Goal: Task Accomplishment & Management: Use online tool/utility

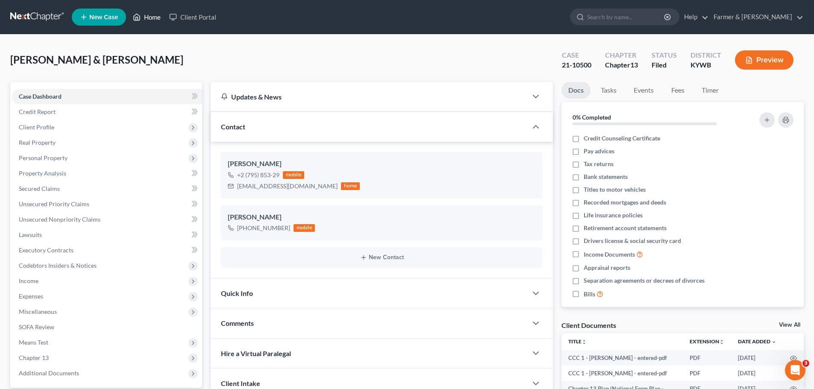
click at [154, 19] on link "Home" at bounding box center [147, 16] width 36 height 15
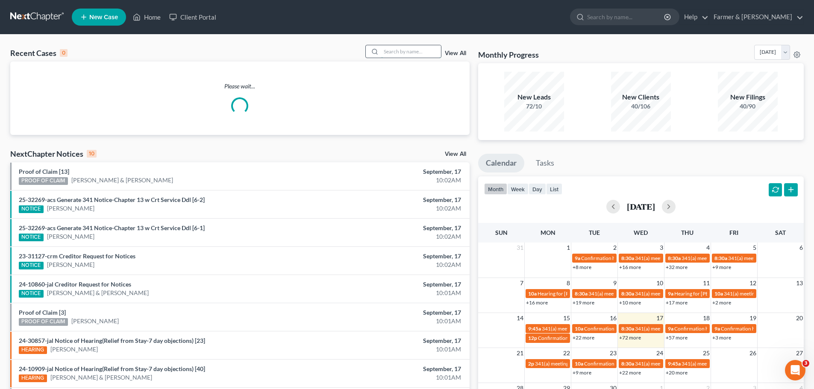
click at [385, 50] on input "search" at bounding box center [411, 51] width 60 height 12
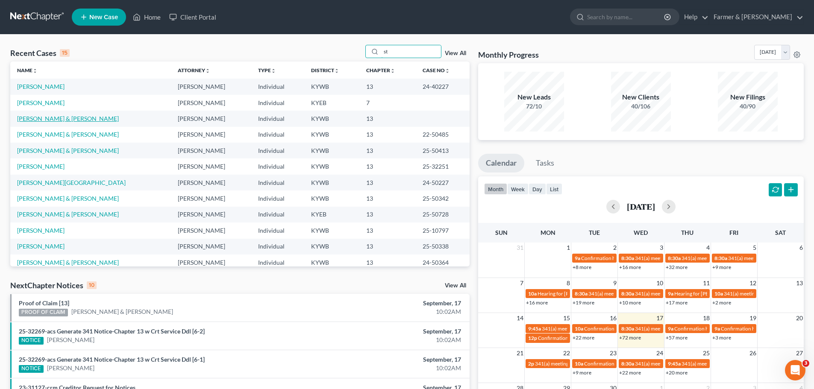
type input "st"
click at [68, 120] on link "[PERSON_NAME] & [PERSON_NAME]" at bounding box center [68, 118] width 102 height 7
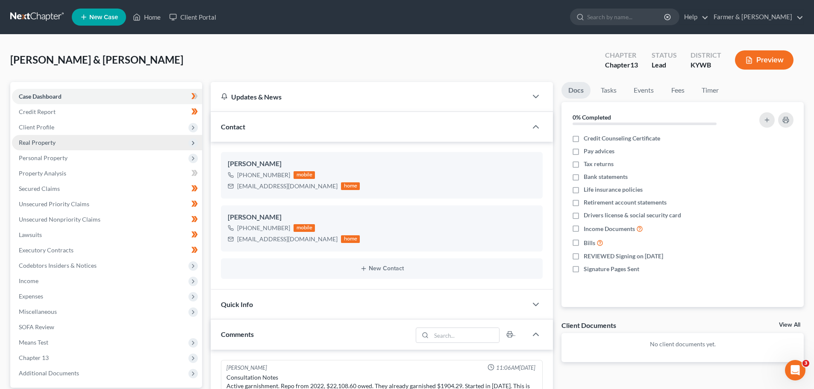
scroll to position [372, 0]
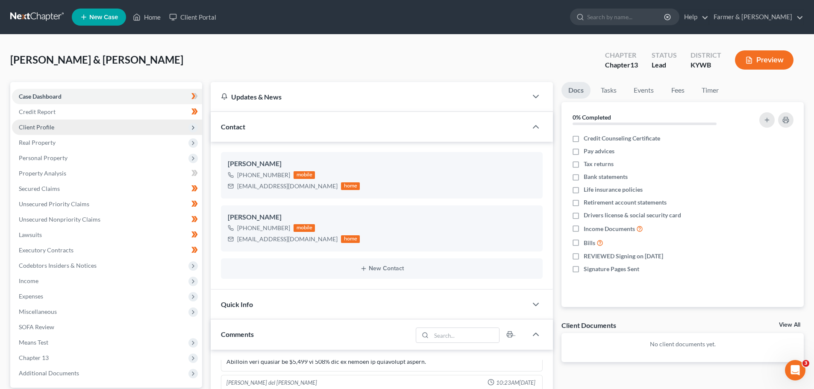
click at [41, 128] on span "Client Profile" at bounding box center [36, 126] width 35 height 7
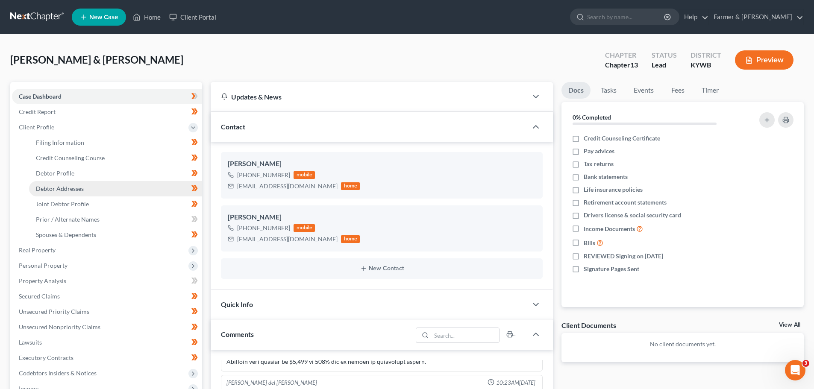
click at [70, 190] on span "Debtor Addresses" at bounding box center [60, 188] width 48 height 7
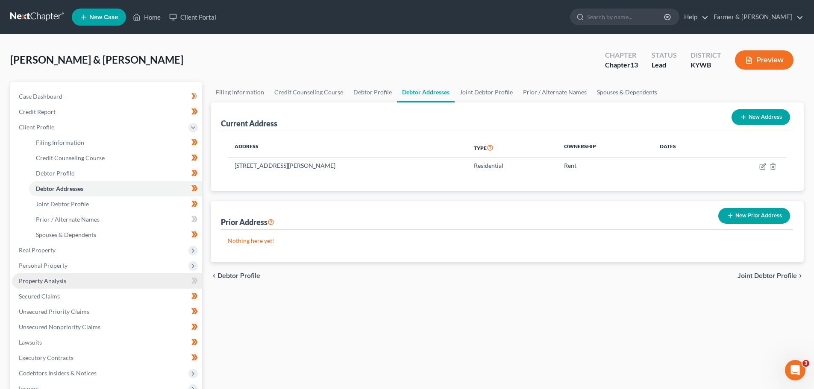
click at [91, 282] on link "Property Analysis" at bounding box center [107, 280] width 190 height 15
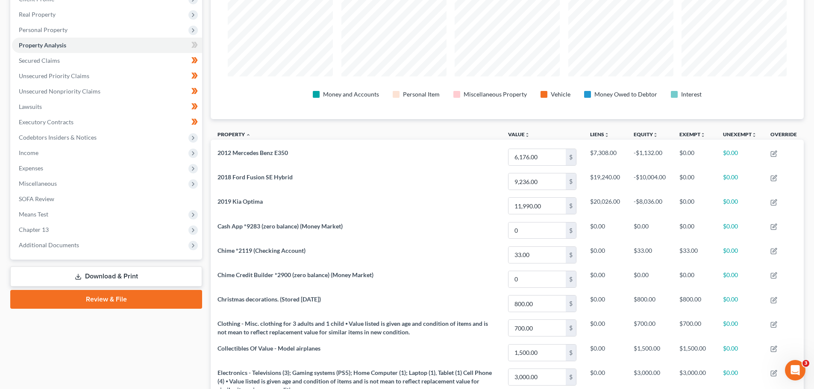
scroll to position [171, 0]
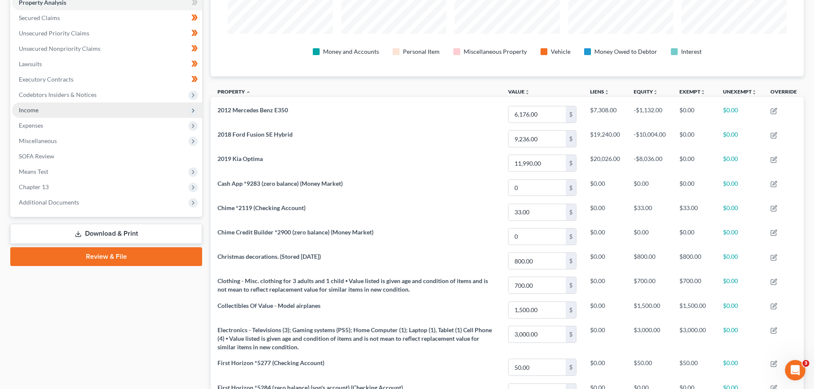
click at [194, 109] on icon at bounding box center [193, 110] width 7 height 7
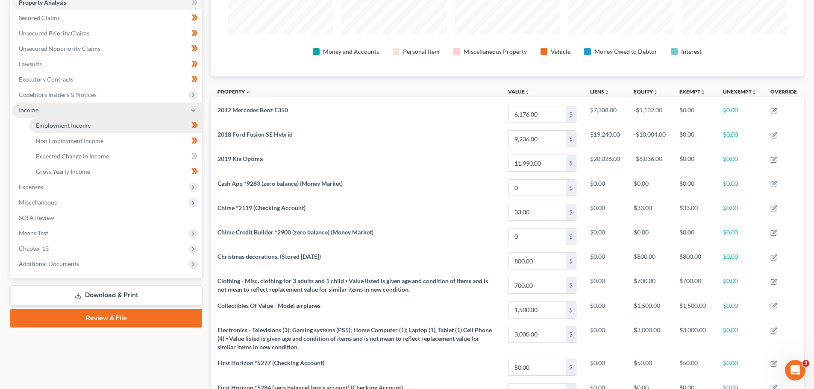
click at [120, 123] on link "Employment Income" at bounding box center [115, 125] width 173 height 15
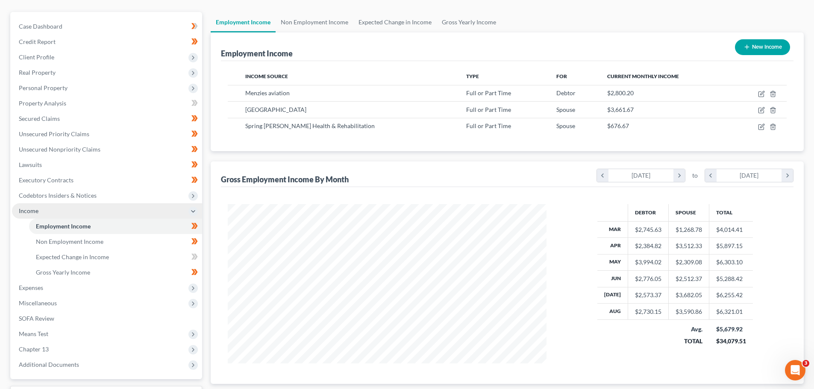
scroll to position [85, 0]
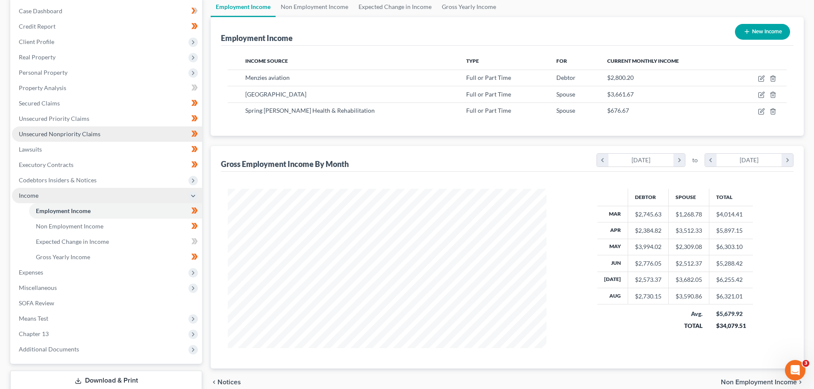
click at [112, 131] on link "Unsecured Nonpriority Claims" at bounding box center [107, 133] width 190 height 15
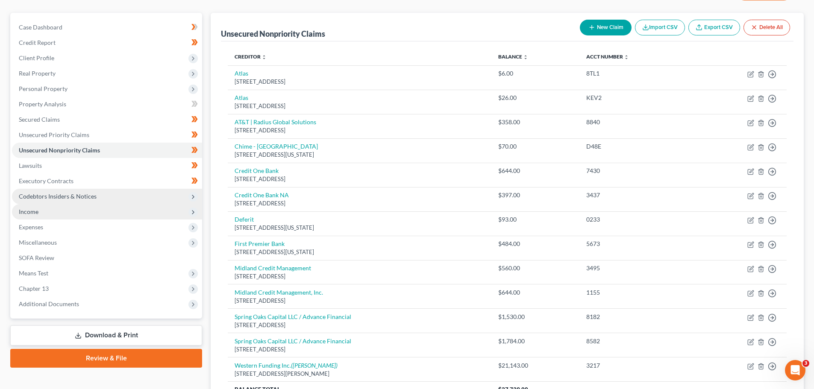
scroll to position [69, 0]
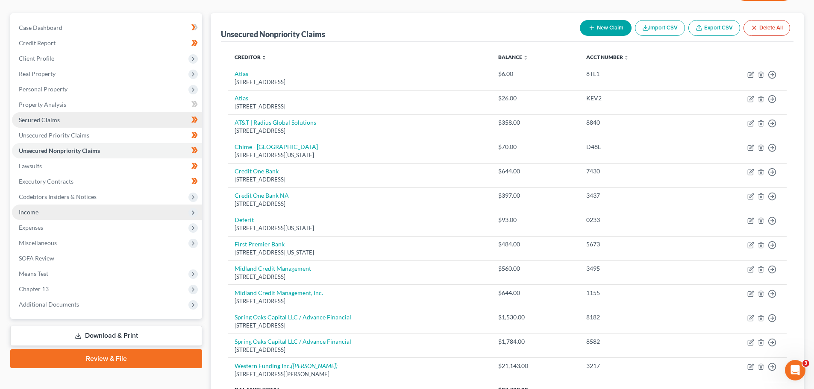
click at [73, 120] on link "Secured Claims" at bounding box center [107, 119] width 190 height 15
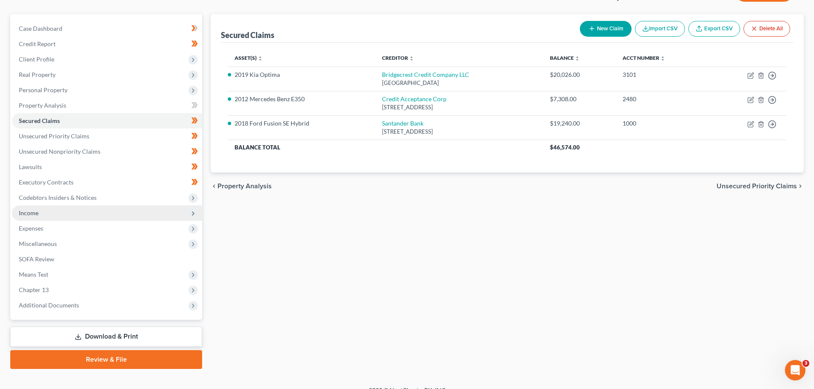
scroll to position [80, 0]
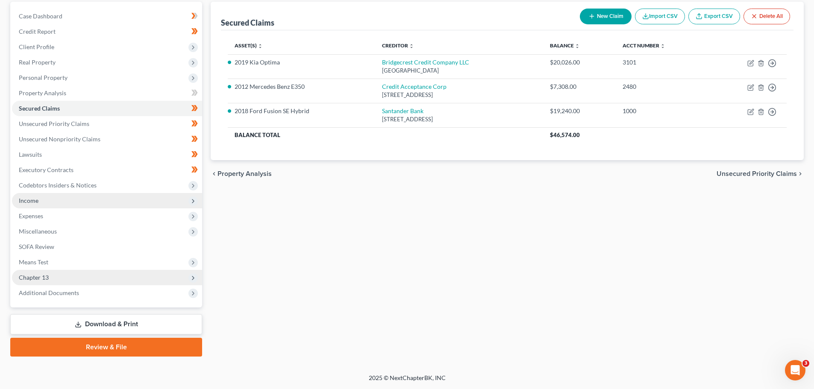
click at [192, 279] on icon at bounding box center [193, 278] width 7 height 7
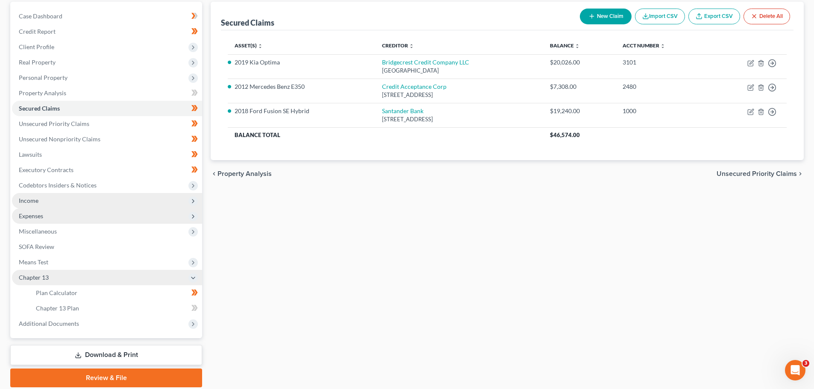
click at [123, 217] on span "Expenses" at bounding box center [107, 215] width 190 height 15
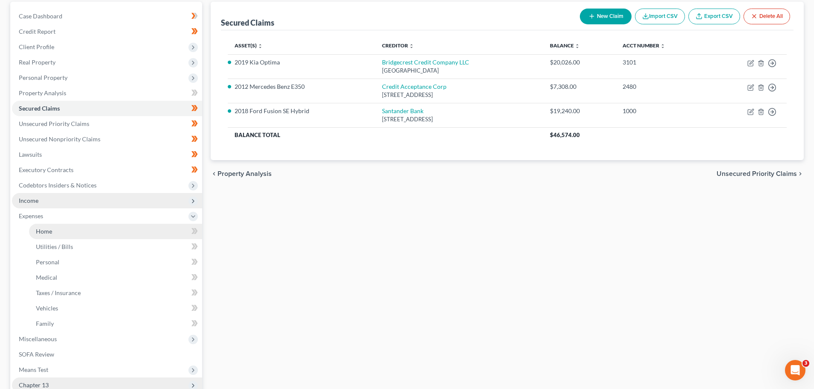
click at [123, 236] on link "Home" at bounding box center [115, 231] width 173 height 15
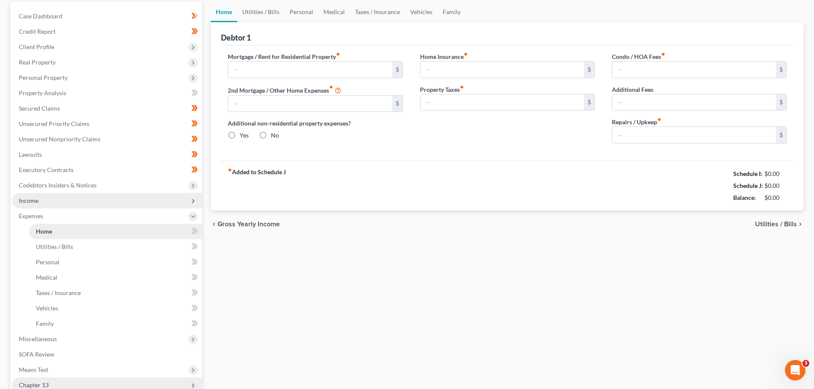
scroll to position [3, 0]
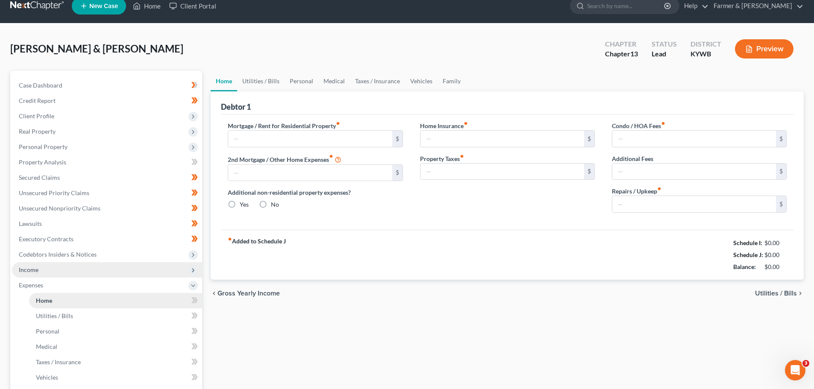
type input "710.00"
type input "0.00"
radio input "true"
type input "0.00"
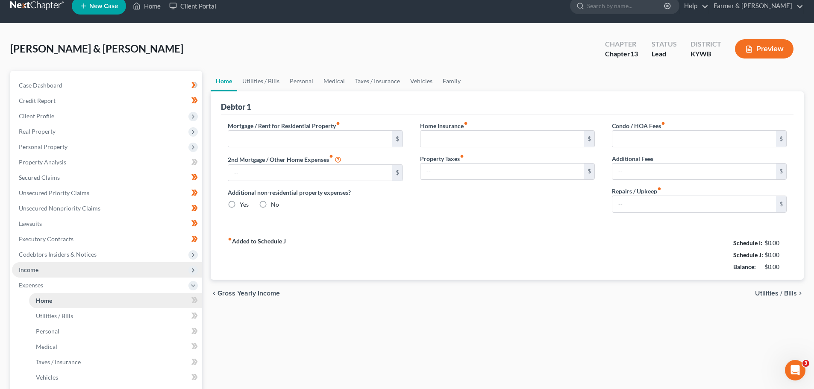
type input "0.00"
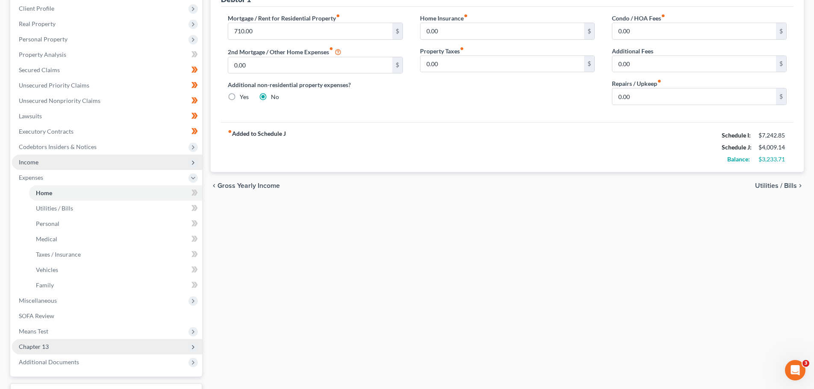
scroll to position [171, 0]
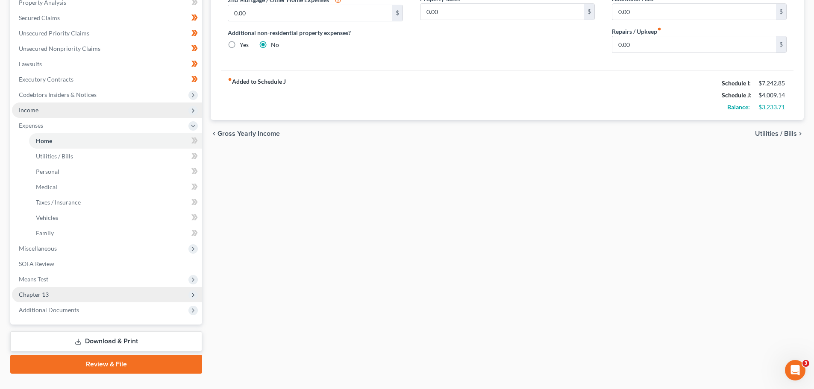
click at [195, 290] on span "Chapter 13" at bounding box center [107, 294] width 190 height 15
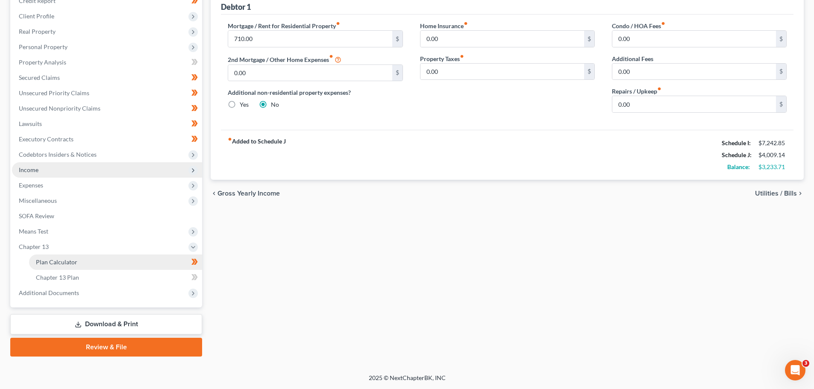
click at [91, 266] on link "Plan Calculator" at bounding box center [115, 262] width 173 height 15
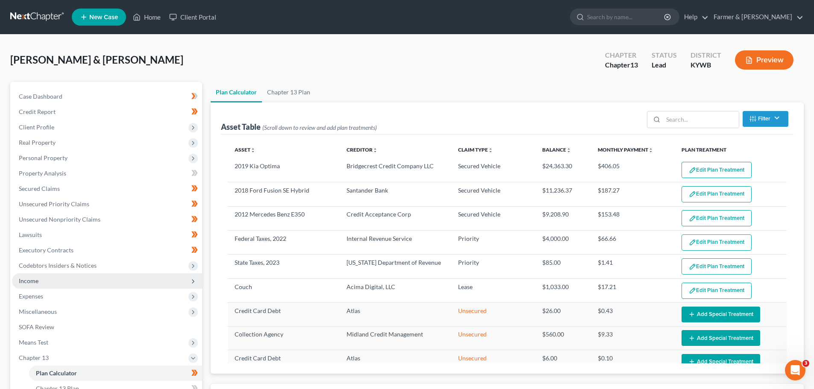
select select "59"
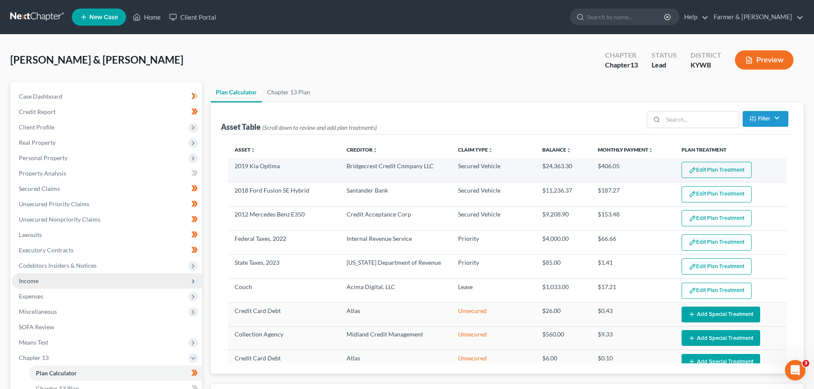
click at [729, 158] on td "Edit Plan Treatment Add Plan Treatment" at bounding box center [731, 170] width 112 height 24
click at [724, 170] on button "Edit Plan Treatment" at bounding box center [716, 170] width 70 height 16
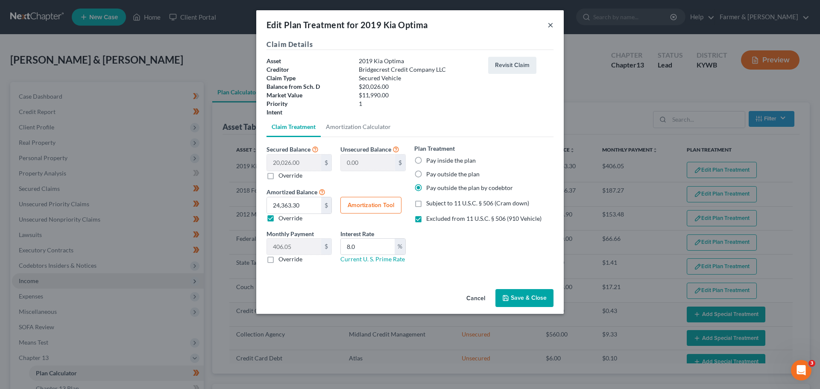
click at [549, 23] on button "×" at bounding box center [551, 25] width 6 height 10
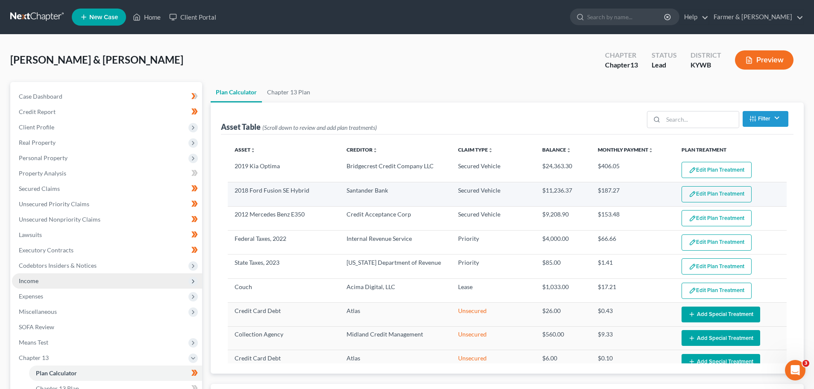
click at [698, 196] on button "Edit Plan Treatment" at bounding box center [716, 194] width 70 height 16
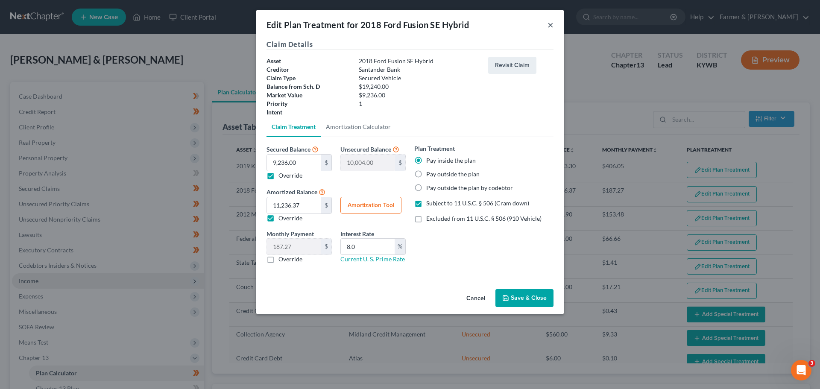
click at [548, 27] on button "×" at bounding box center [551, 25] width 6 height 10
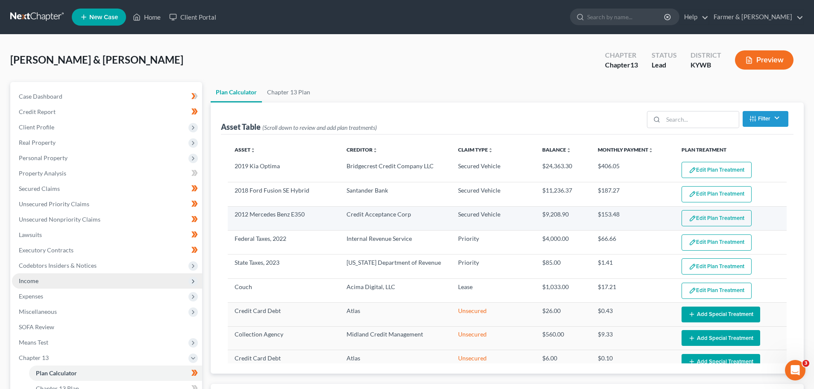
click at [700, 217] on button "Edit Plan Treatment" at bounding box center [716, 218] width 70 height 16
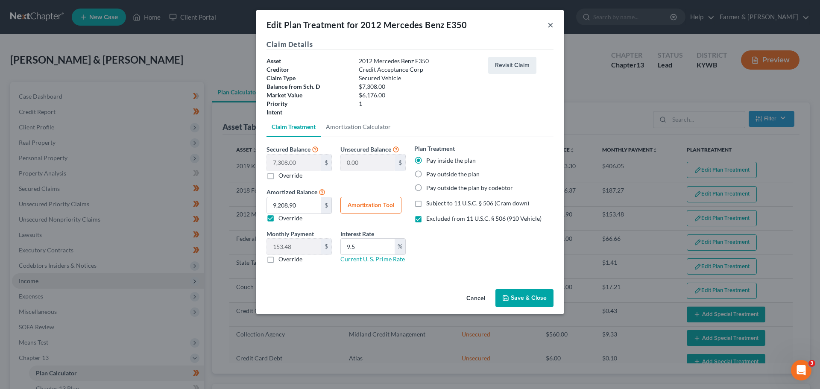
click at [551, 26] on button "×" at bounding box center [551, 25] width 6 height 10
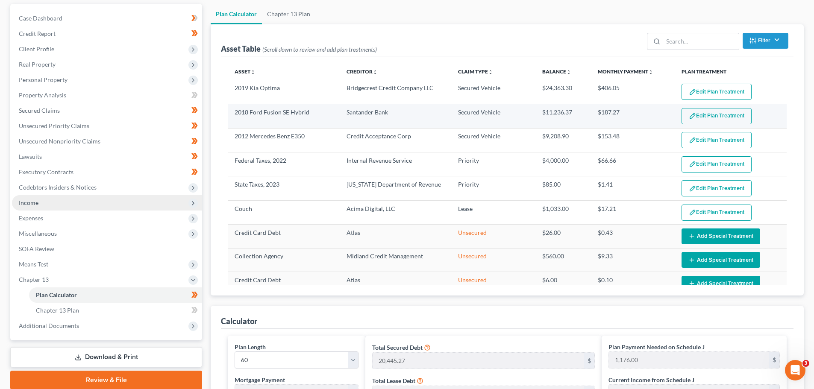
scroll to position [85, 0]
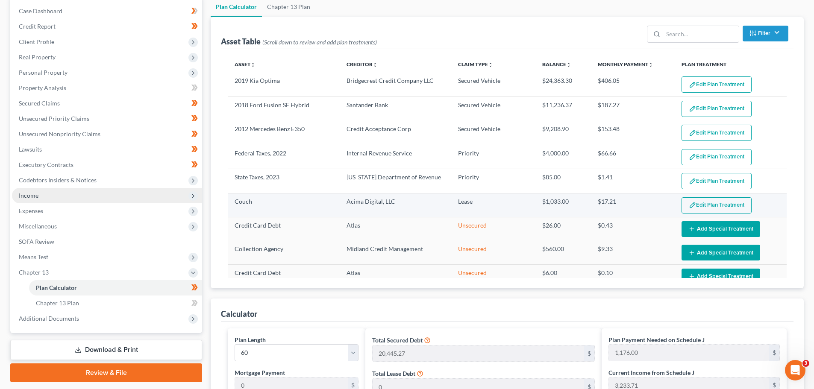
click at [681, 205] on button "Edit Plan Treatment" at bounding box center [716, 205] width 70 height 16
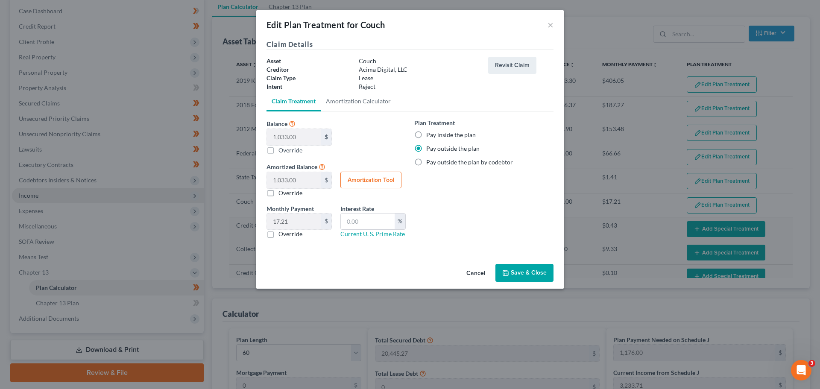
click at [474, 273] on button "Cancel" at bounding box center [476, 273] width 32 height 17
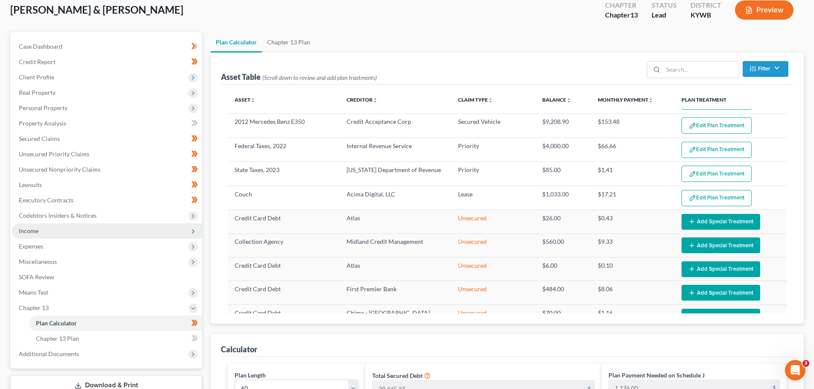
scroll to position [0, 0]
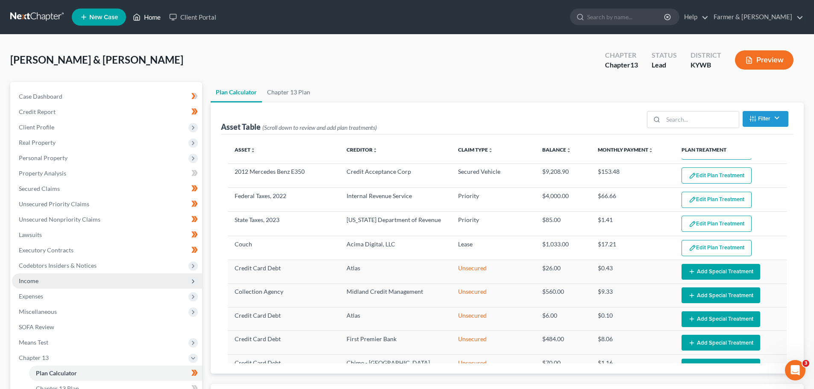
click at [153, 13] on link "Home" at bounding box center [147, 16] width 36 height 15
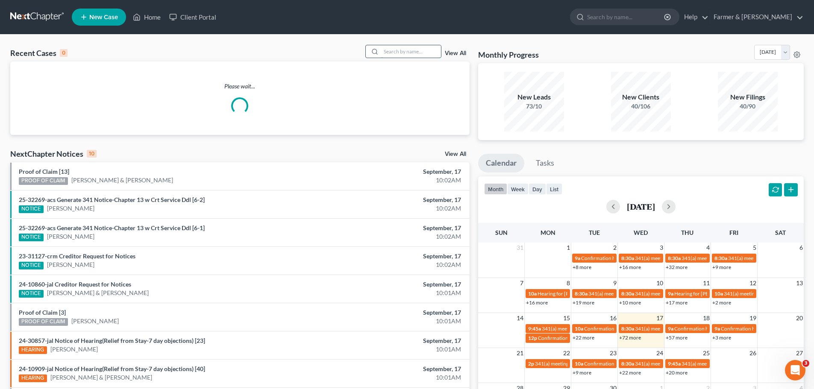
click at [393, 53] on input "search" at bounding box center [411, 51] width 60 height 12
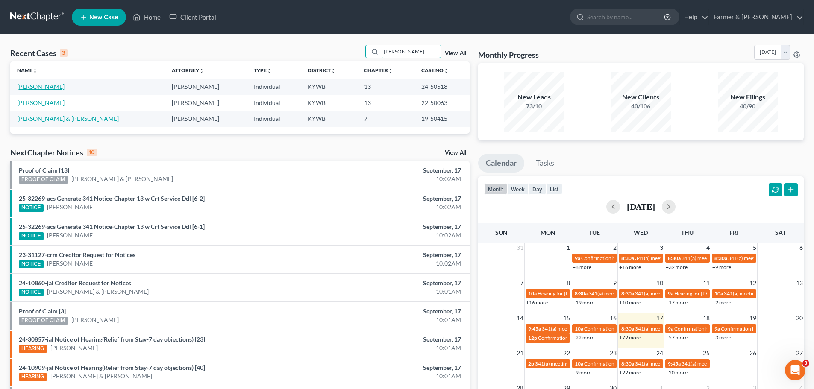
type input "[PERSON_NAME]"
click at [37, 83] on link "[PERSON_NAME]" at bounding box center [40, 86] width 47 height 7
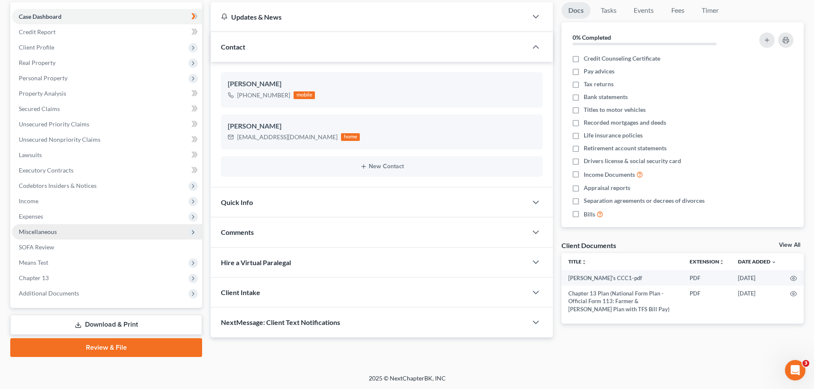
scroll to position [80, 0]
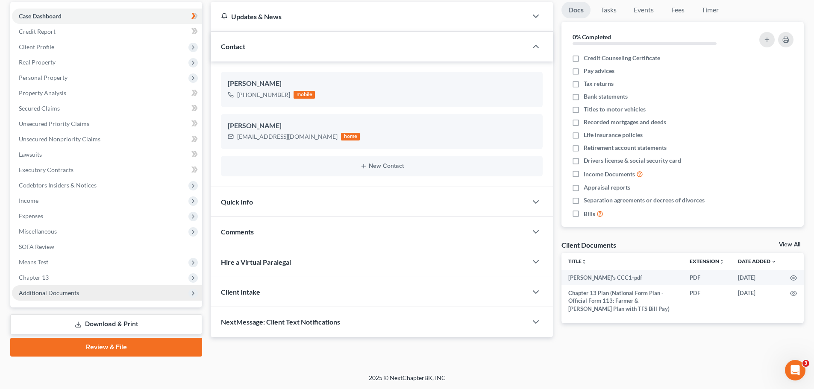
click at [67, 290] on span "Additional Documents" at bounding box center [49, 292] width 60 height 7
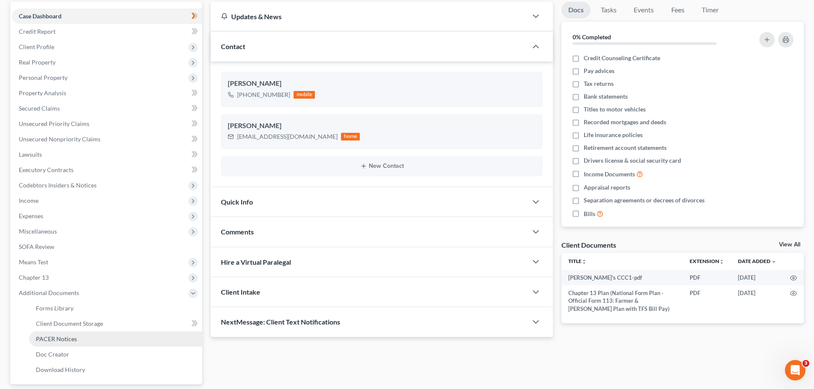
click at [59, 337] on span "PACER Notices" at bounding box center [56, 338] width 41 height 7
